Goal: Transaction & Acquisition: Book appointment/travel/reservation

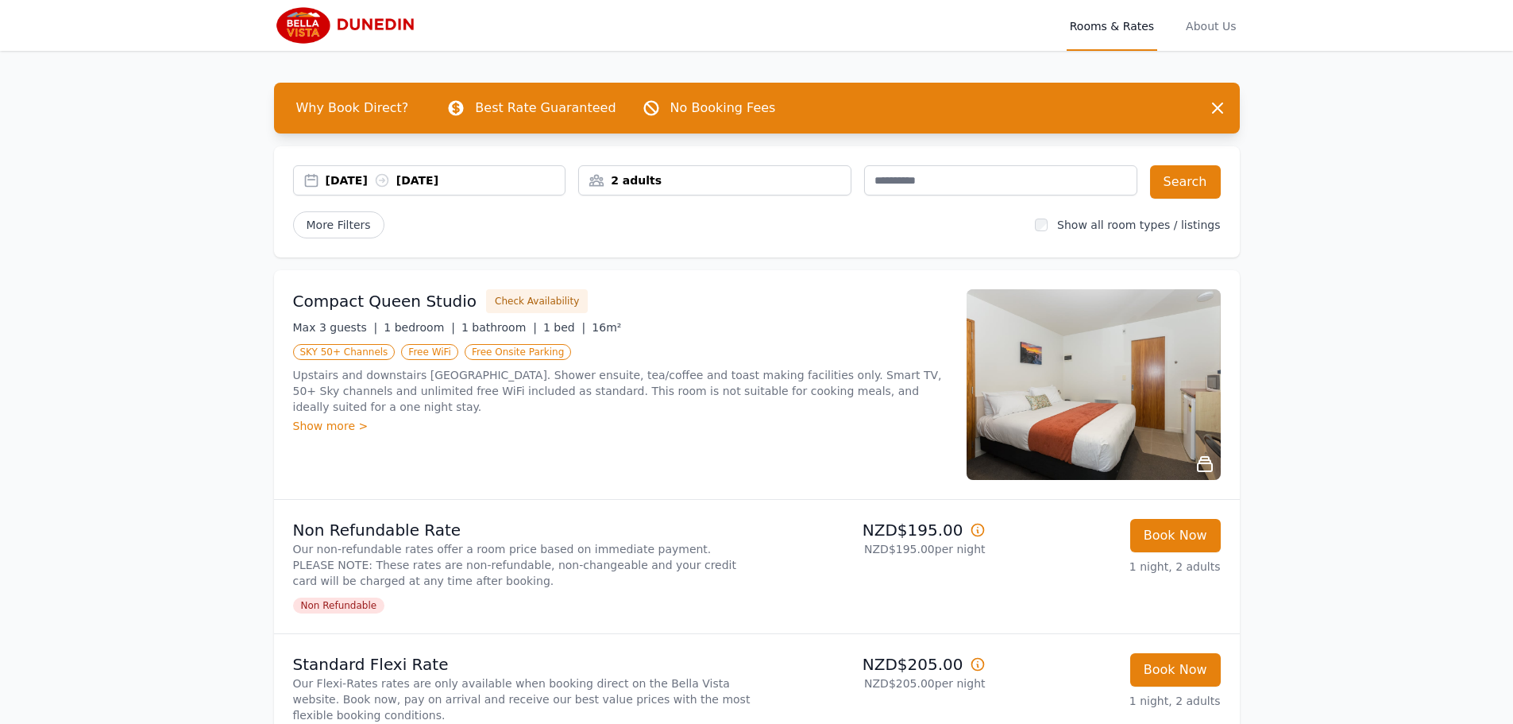
click at [698, 181] on div "2 adults" at bounding box center [715, 180] width 272 height 16
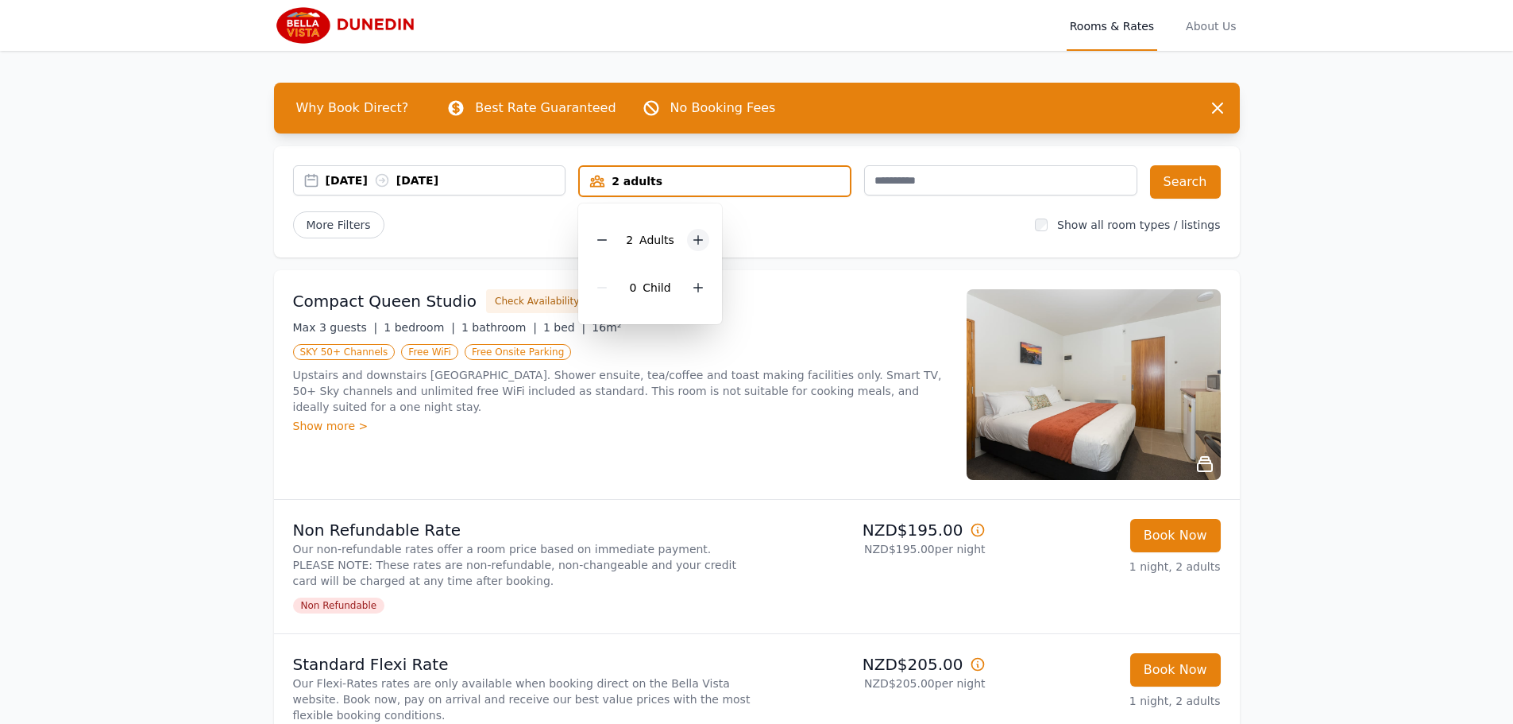
click at [696, 247] on div at bounding box center [698, 240] width 22 height 22
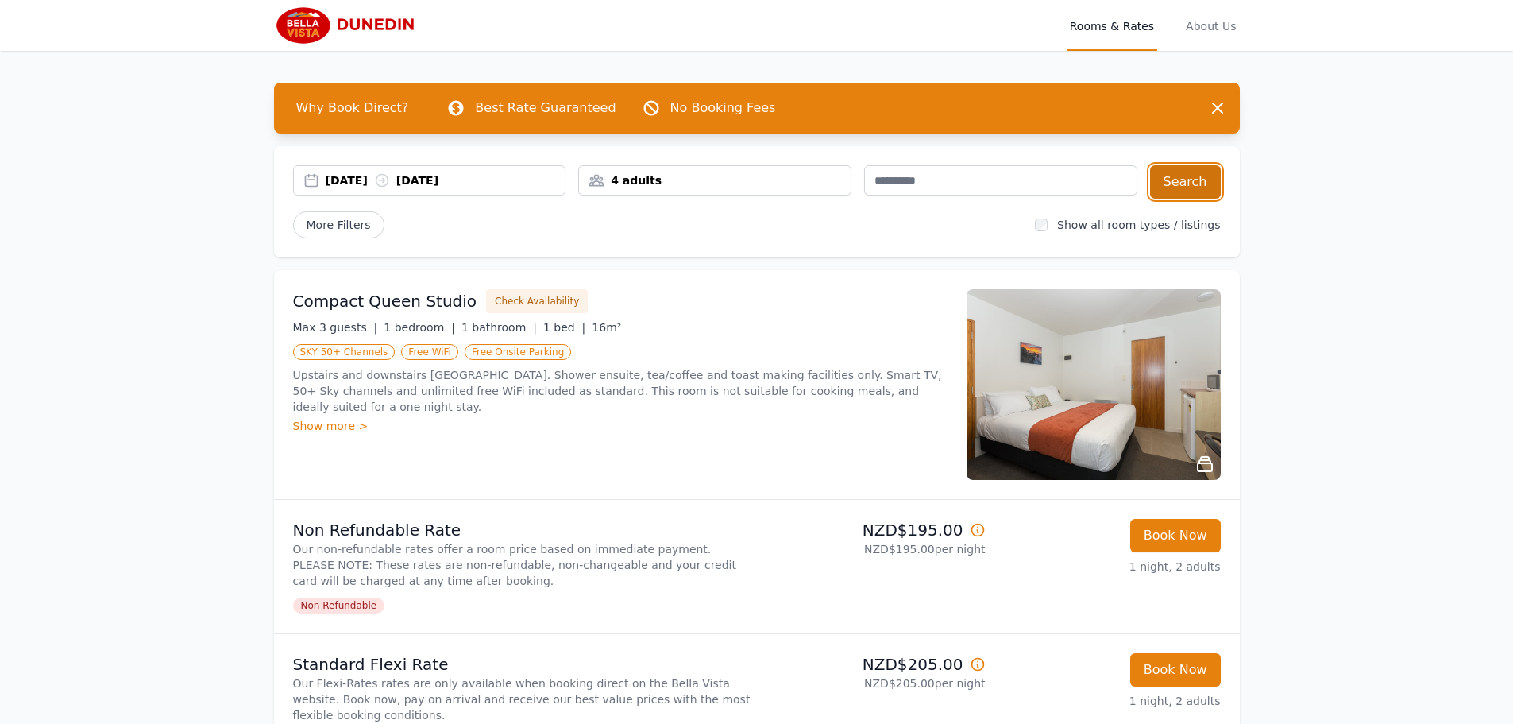
click at [1206, 184] on button "Search" at bounding box center [1185, 181] width 71 height 33
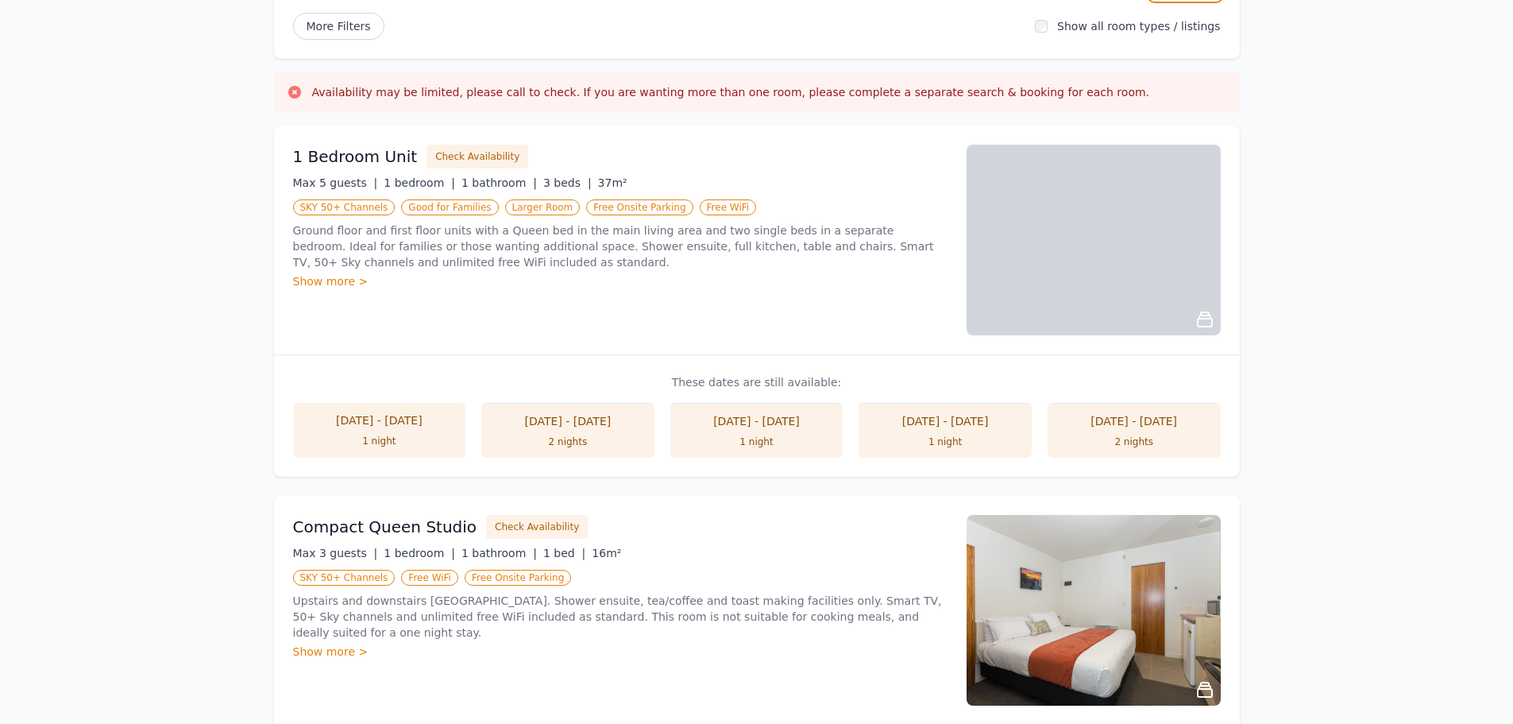
scroll to position [318, 0]
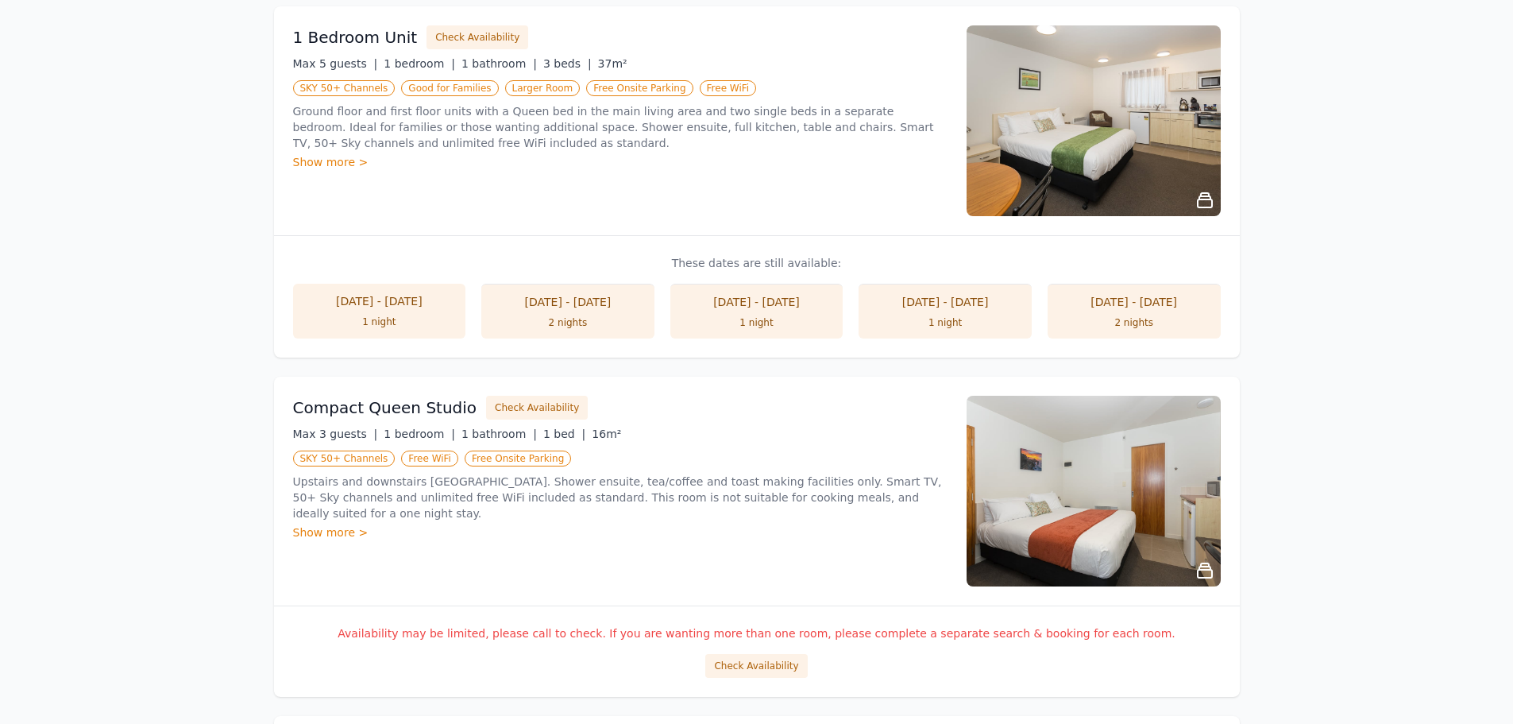
click at [1131, 505] on img at bounding box center [1094, 491] width 254 height 191
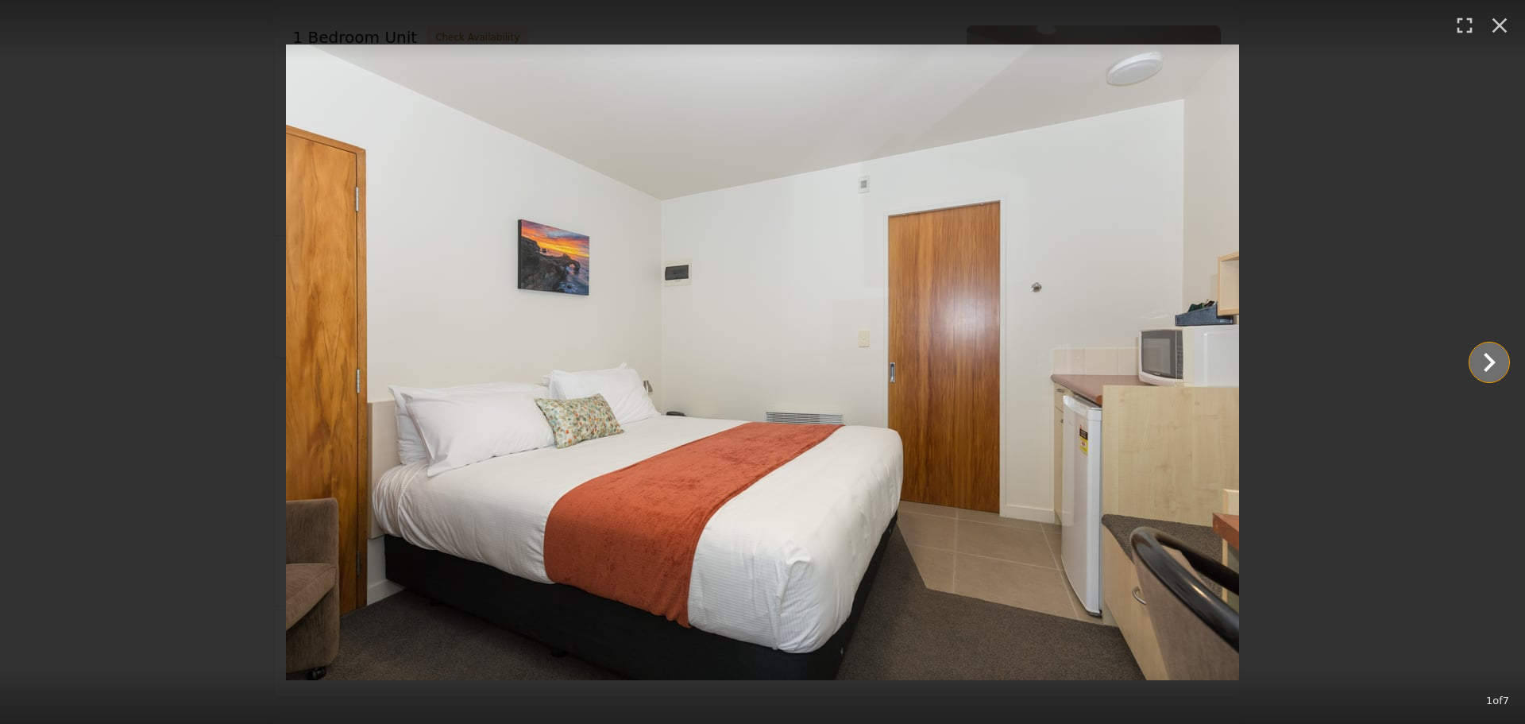
click at [1475, 370] on icon "Show slide 2 of 7" at bounding box center [1490, 362] width 38 height 38
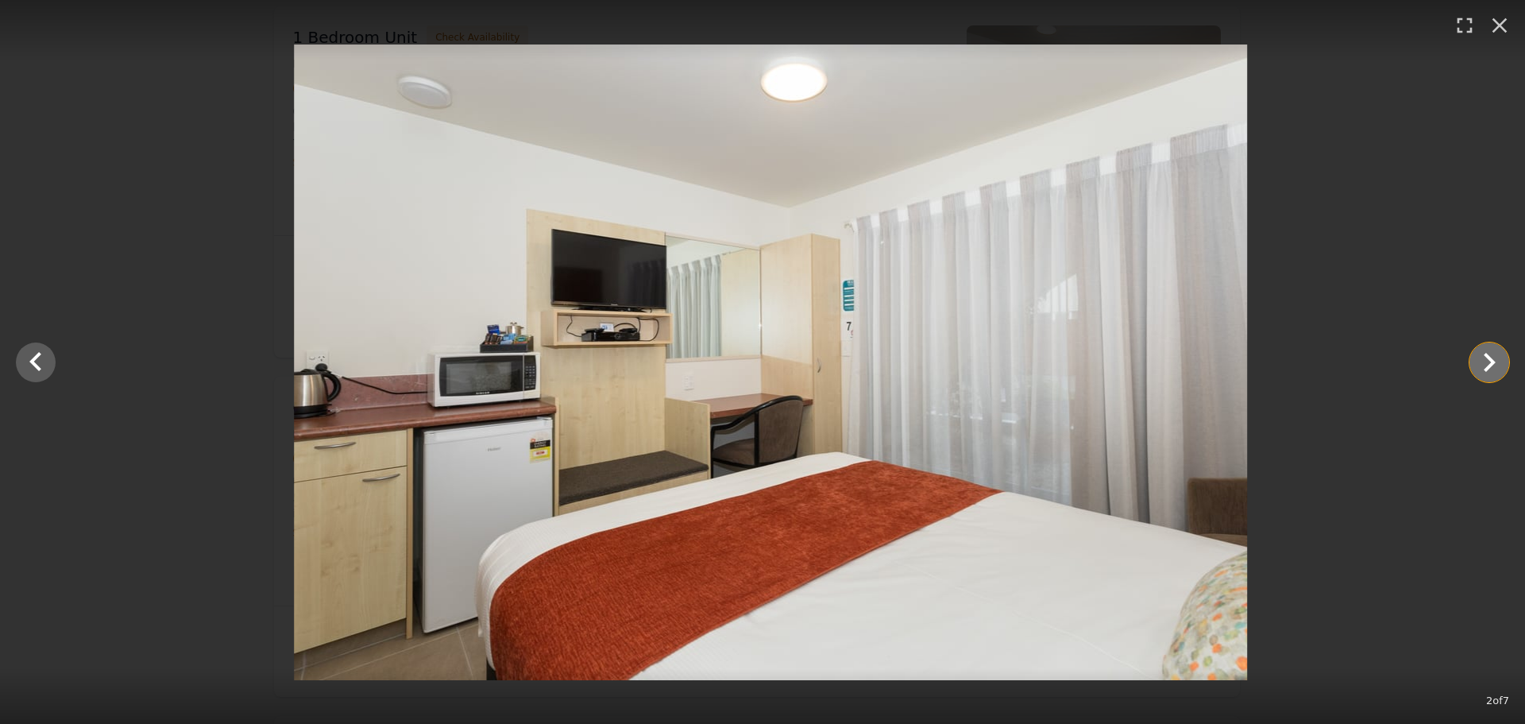
click at [1475, 370] on icon "Show slide 3 of 7" at bounding box center [1490, 362] width 38 height 38
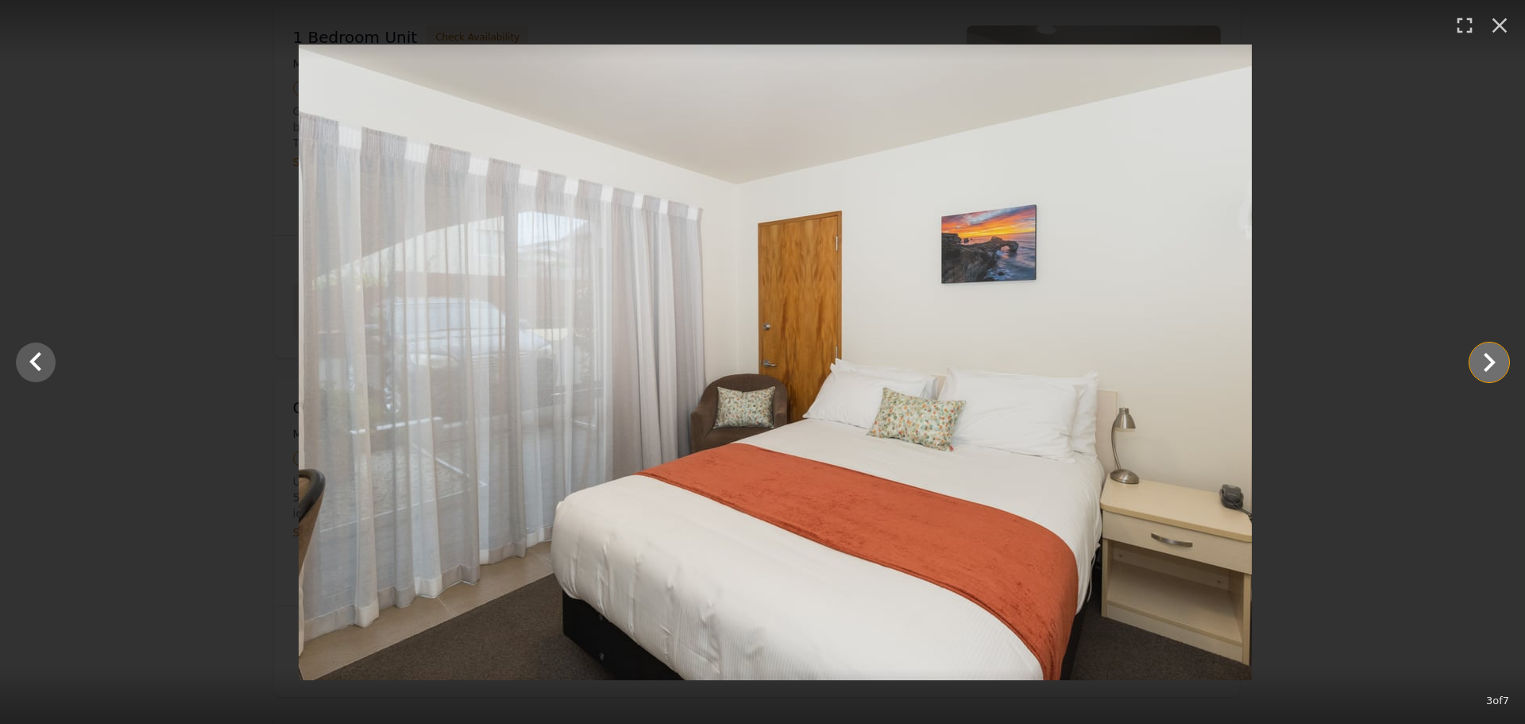
click at [1475, 370] on icon "Show slide 4 of 7" at bounding box center [1490, 362] width 38 height 38
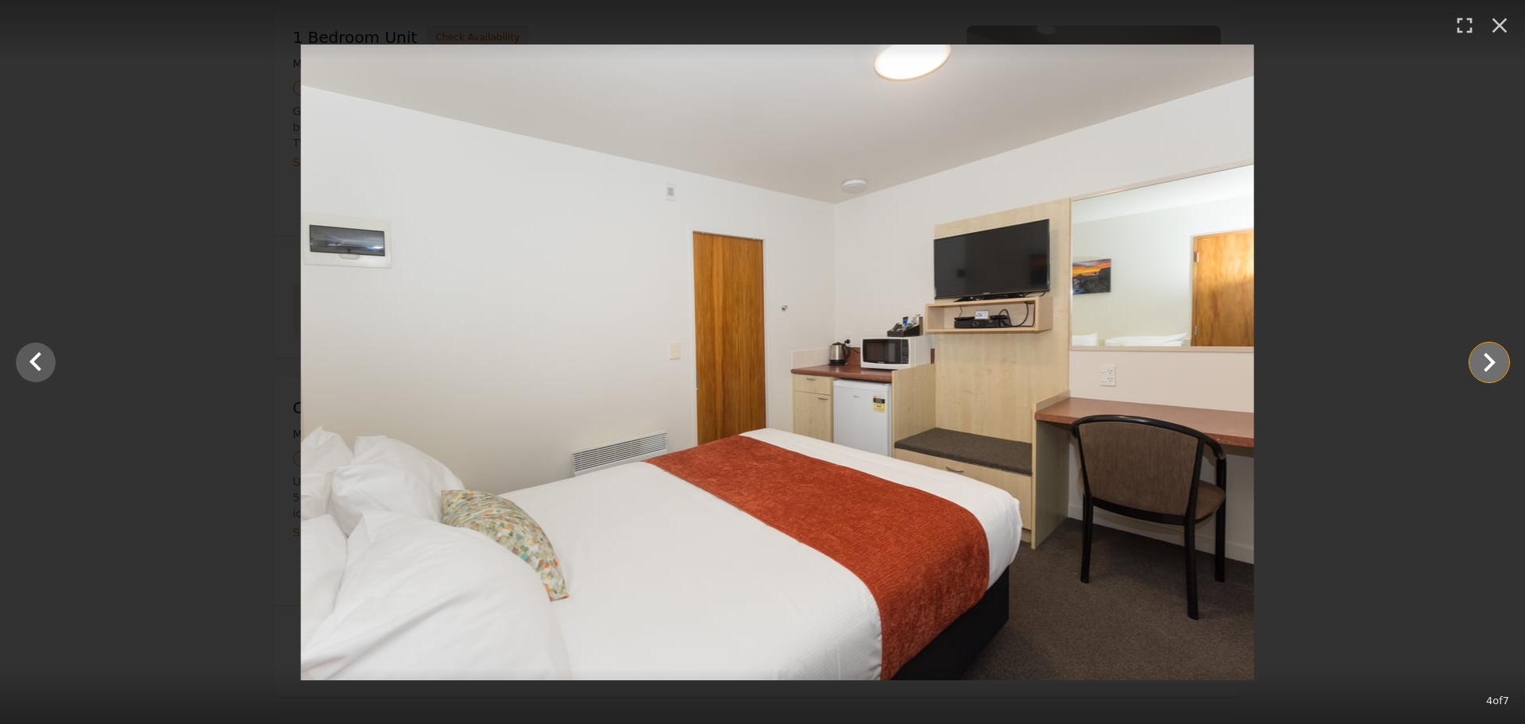
click at [1475, 370] on icon "Show slide 5 of 7" at bounding box center [1490, 362] width 38 height 38
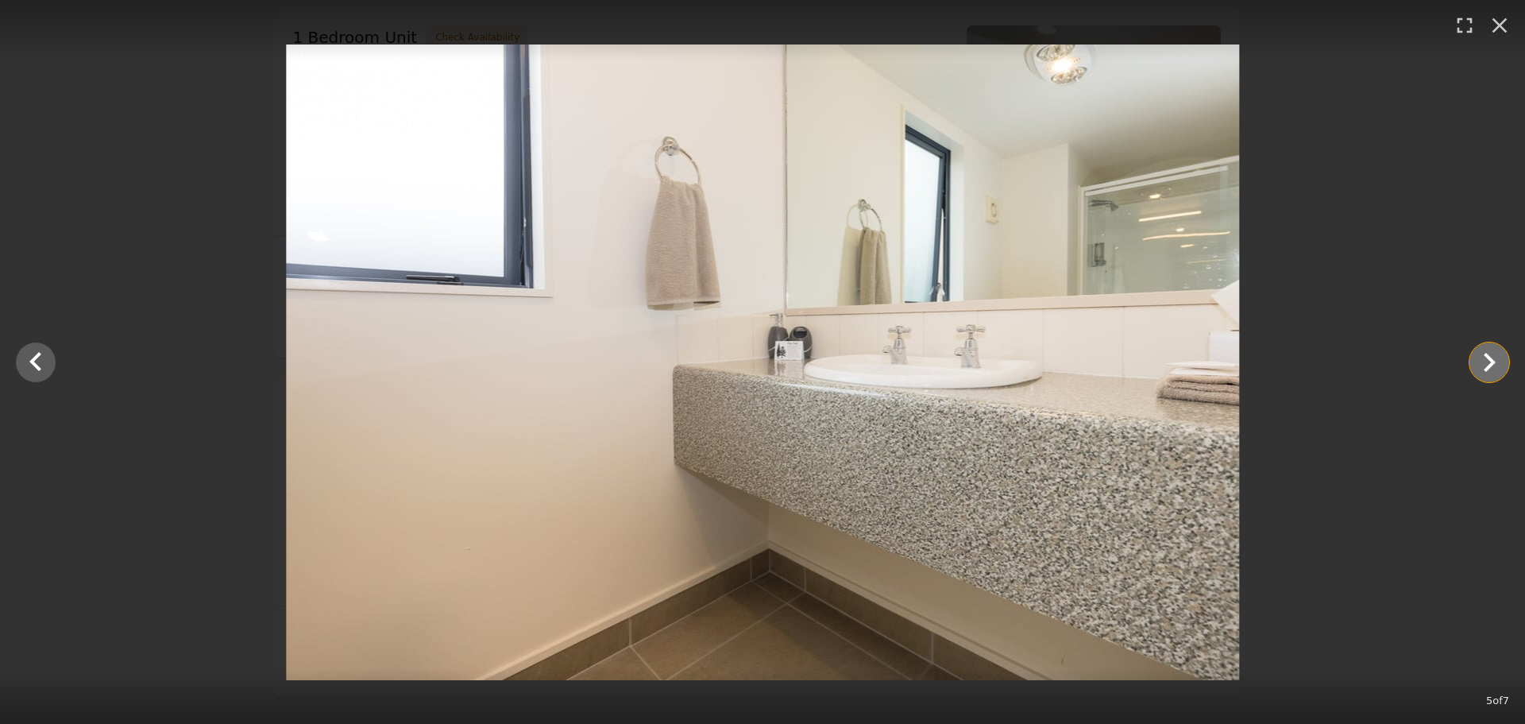
click at [1472, 370] on icon "Show slide 6 of 7" at bounding box center [1490, 362] width 38 height 38
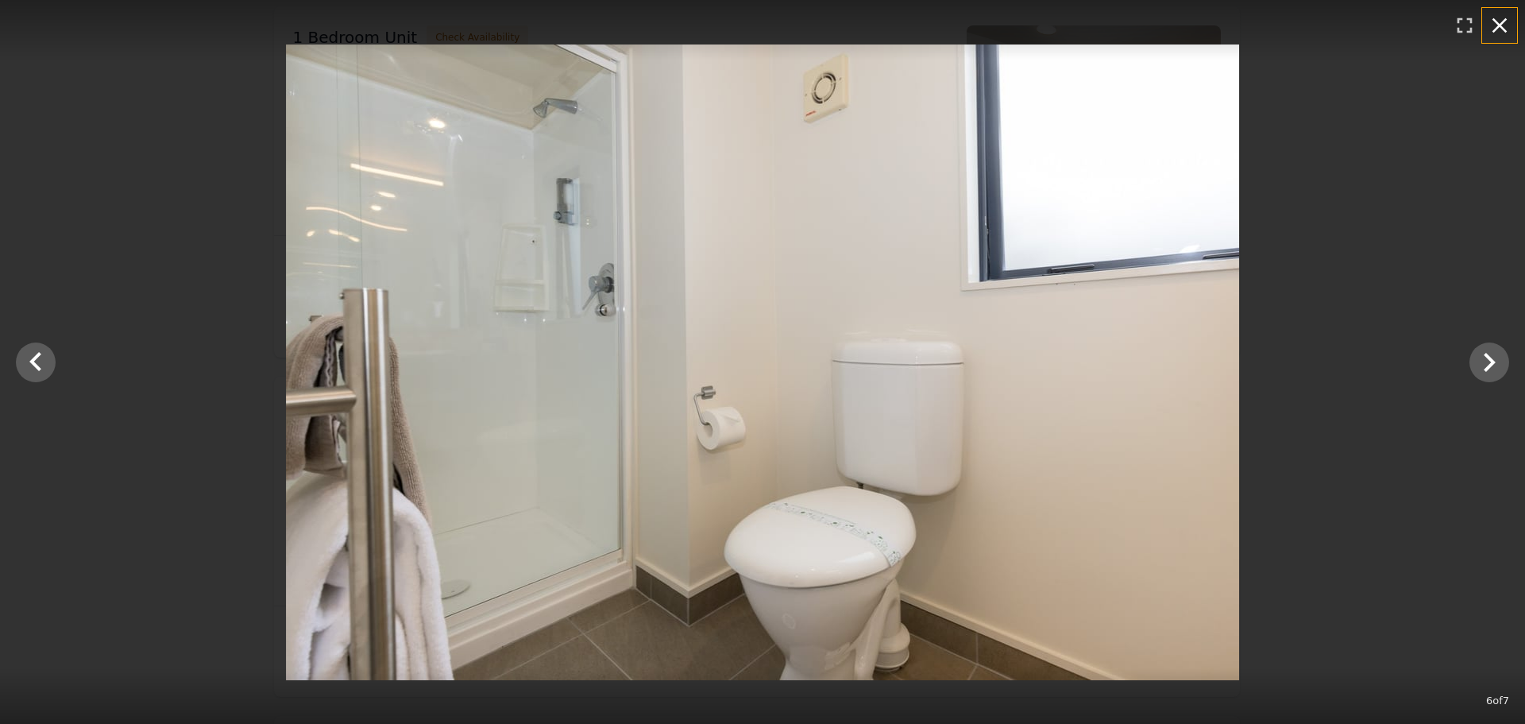
click at [1497, 36] on icon "button" at bounding box center [1499, 25] width 25 height 25
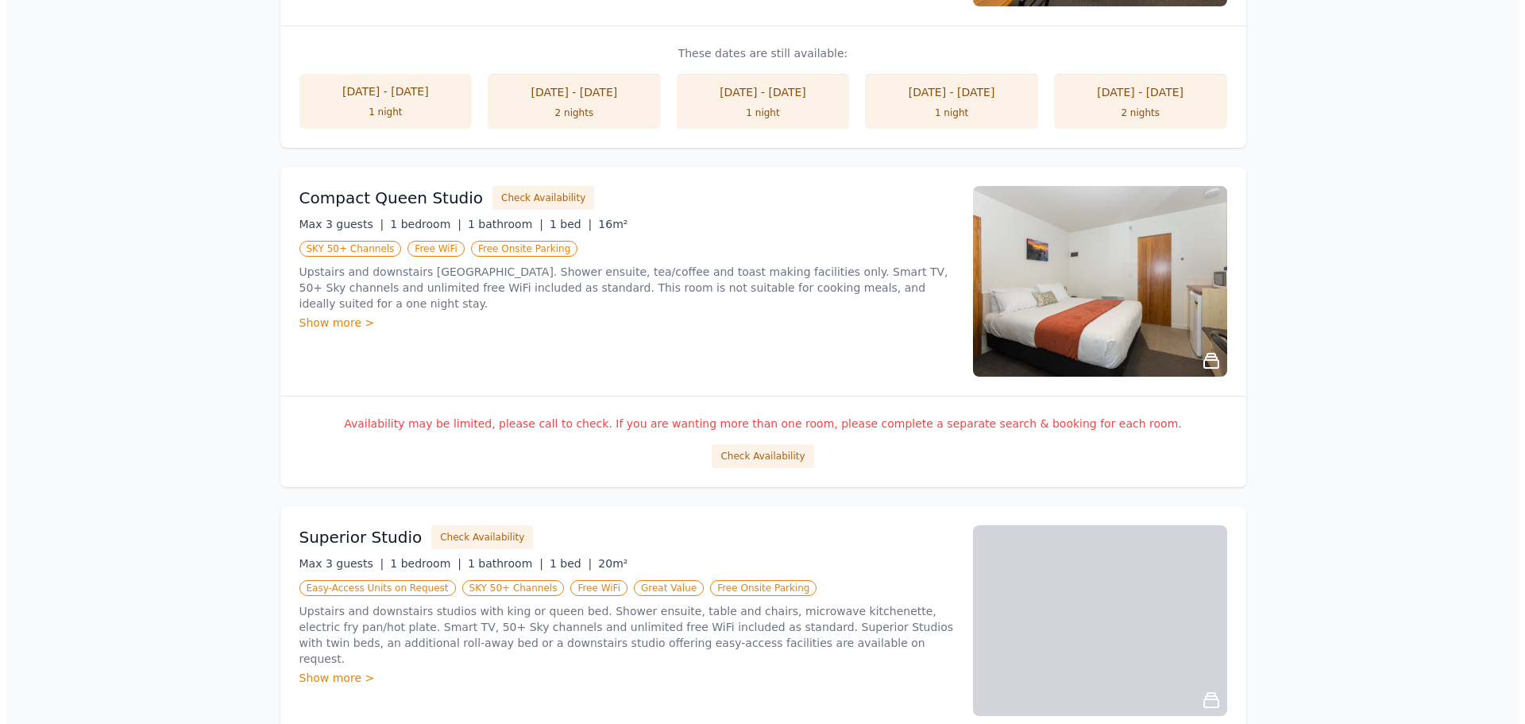
scroll to position [636, 0]
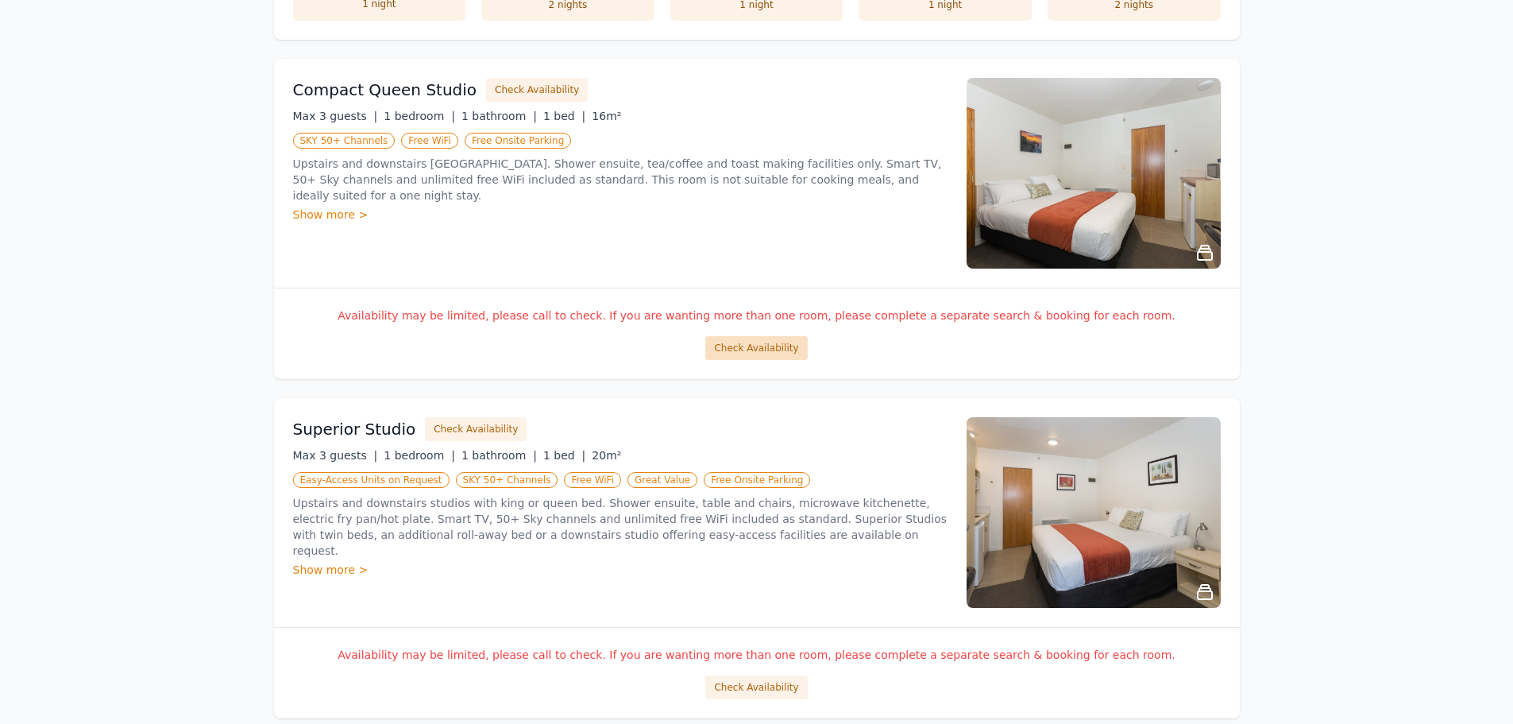
click at [760, 349] on button "Check Availability" at bounding box center [756, 348] width 102 height 24
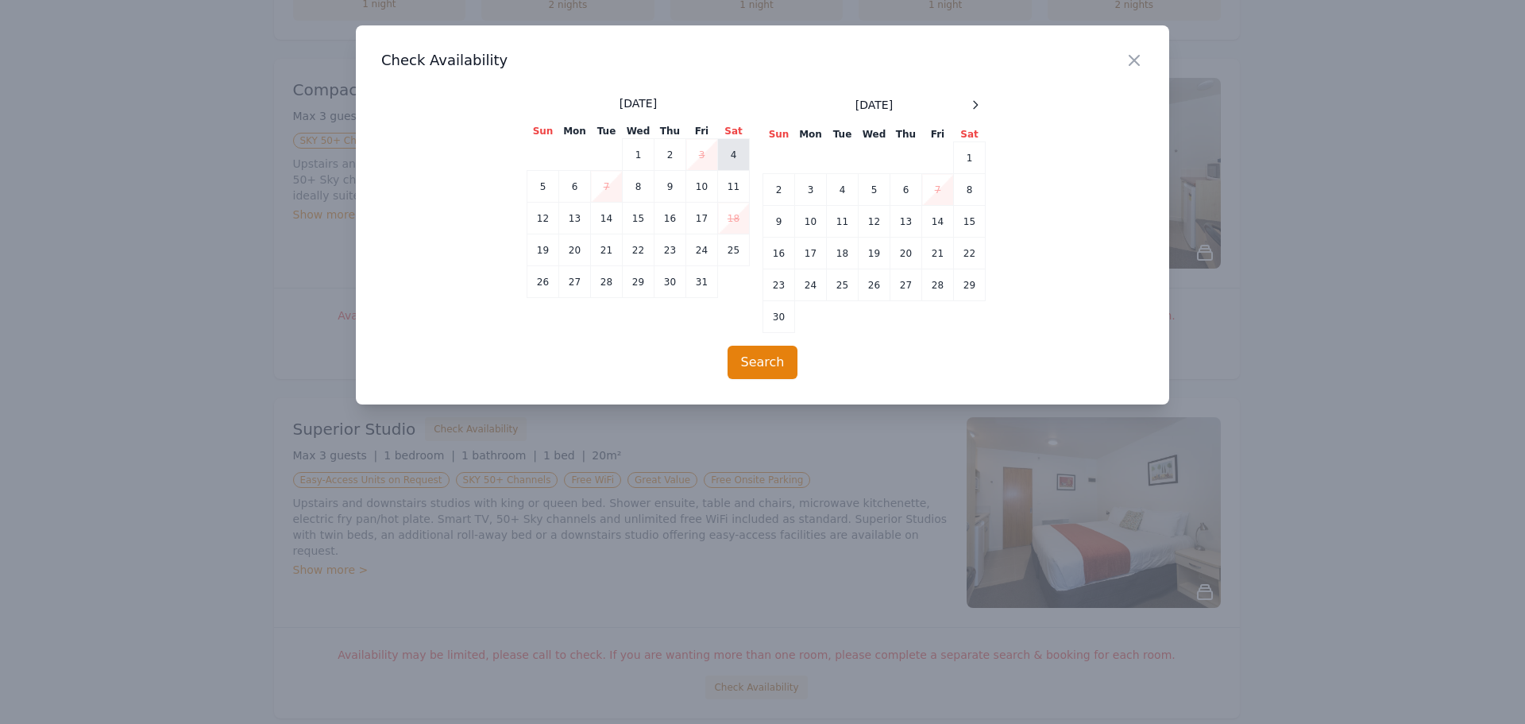
click at [725, 157] on td "4" at bounding box center [734, 155] width 32 height 32
click at [543, 195] on td "5" at bounding box center [544, 187] width 32 height 32
click at [746, 359] on button "Search" at bounding box center [763, 362] width 71 height 33
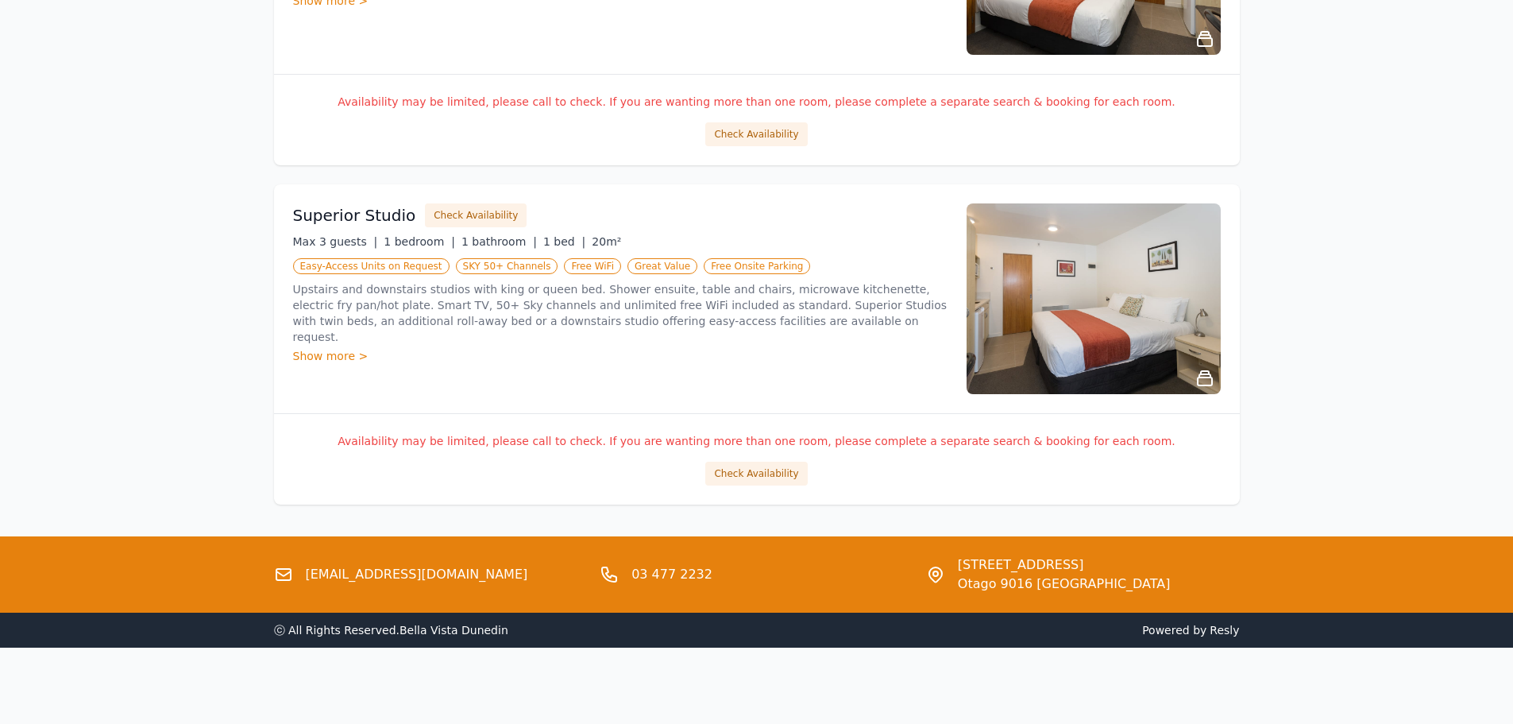
scroll to position [0, 0]
